Goal: Information Seeking & Learning: Learn about a topic

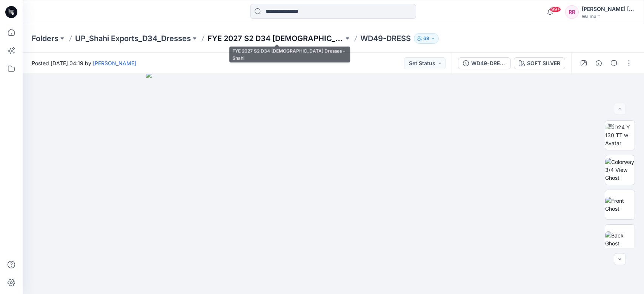
drag, startPoint x: 0, startPoint y: 0, endPoint x: 298, endPoint y: 36, distance: 299.8
click at [298, 36] on p "FYE 2027 S2 D34 [DEMOGRAPHIC_DATA] Dresses - Shahi" at bounding box center [275, 38] width 136 height 11
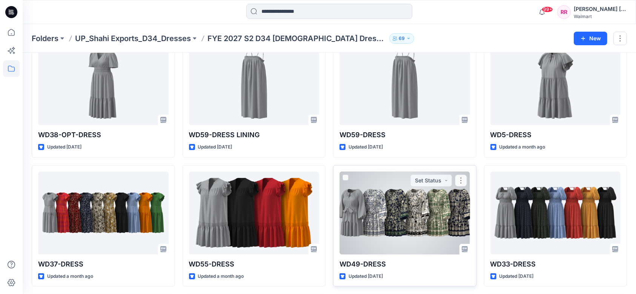
scroll to position [100, 0]
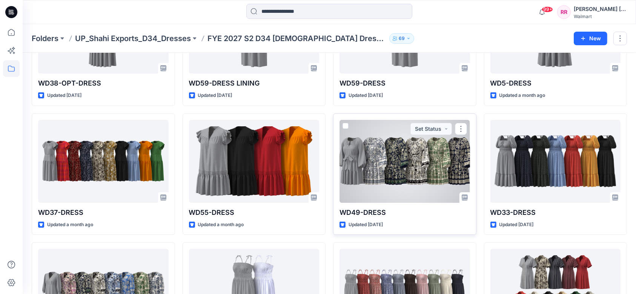
click at [405, 167] on div at bounding box center [405, 161] width 131 height 83
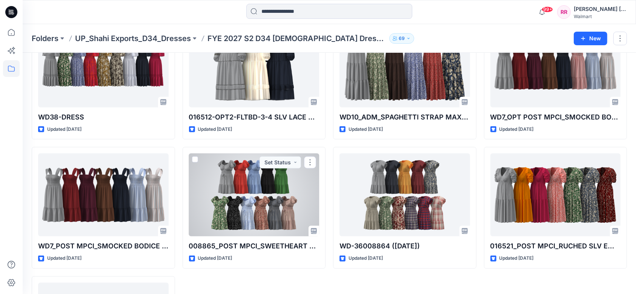
scroll to position [824, 0]
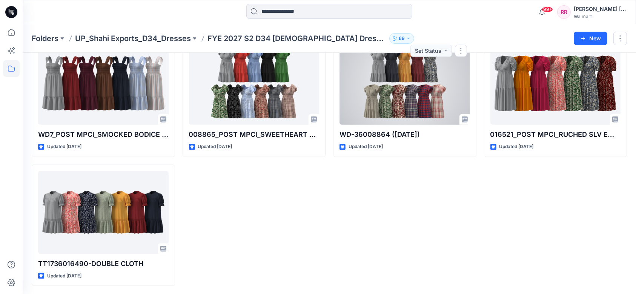
click at [396, 90] on div at bounding box center [405, 83] width 131 height 83
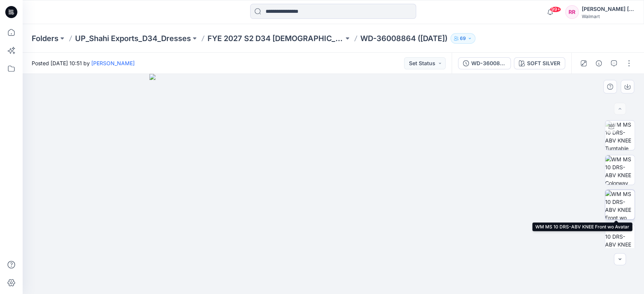
drag, startPoint x: 622, startPoint y: 195, endPoint x: 619, endPoint y: 201, distance: 6.4
click at [622, 198] on img at bounding box center [619, 204] width 29 height 29
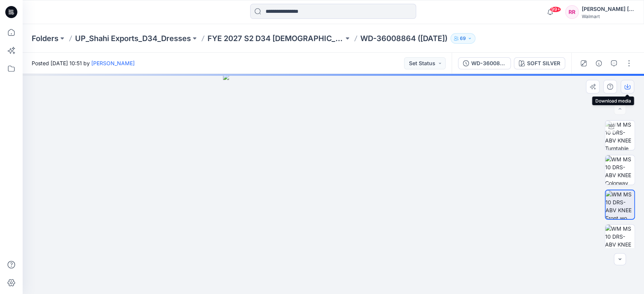
drag, startPoint x: 627, startPoint y: 88, endPoint x: 623, endPoint y: 91, distance: 4.5
click at [627, 88] on icon "button" at bounding box center [627, 87] width 6 height 6
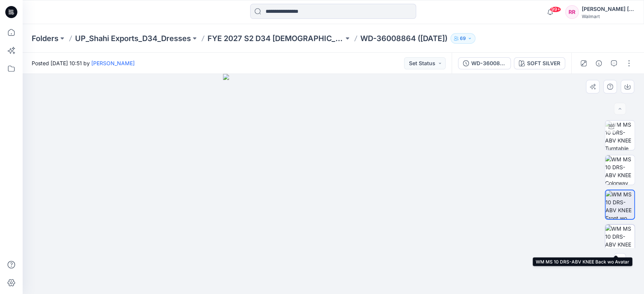
click at [620, 229] on img at bounding box center [619, 239] width 29 height 29
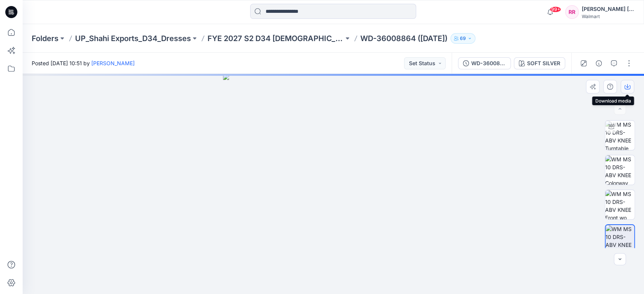
click at [630, 84] on icon "button" at bounding box center [627, 87] width 6 height 6
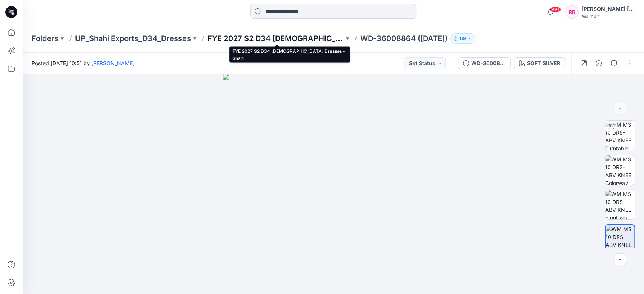
click at [299, 39] on p "FYE 2027 S2 D34 [DEMOGRAPHIC_DATA] Dresses - Shahi" at bounding box center [275, 38] width 136 height 11
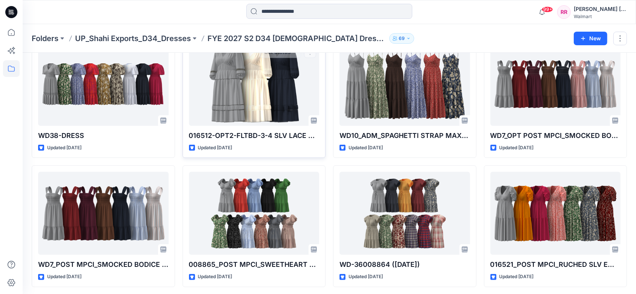
scroll to position [704, 0]
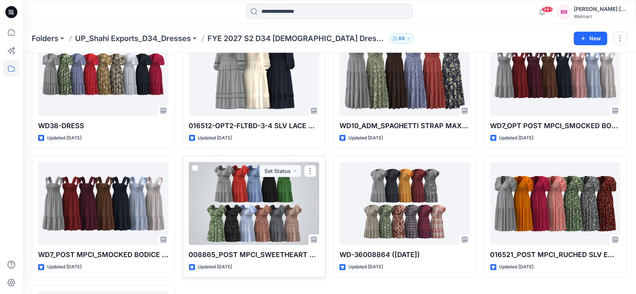
click at [253, 191] on div at bounding box center [254, 203] width 131 height 83
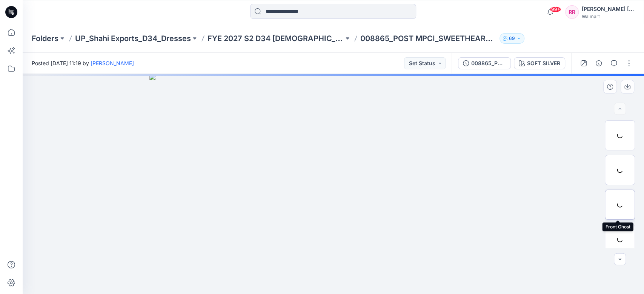
click at [622, 204] on div at bounding box center [620, 205] width 30 height 30
click at [629, 84] on icon "button" at bounding box center [627, 87] width 6 height 6
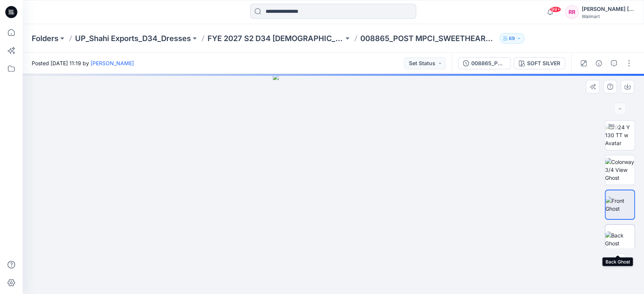
click at [614, 236] on img at bounding box center [619, 240] width 29 height 16
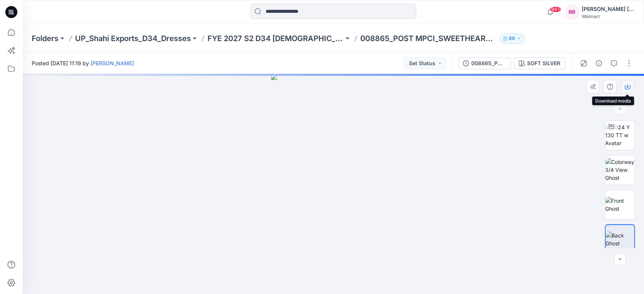
click at [627, 89] on icon "button" at bounding box center [627, 87] width 6 height 6
